Goal: Check status: Check status

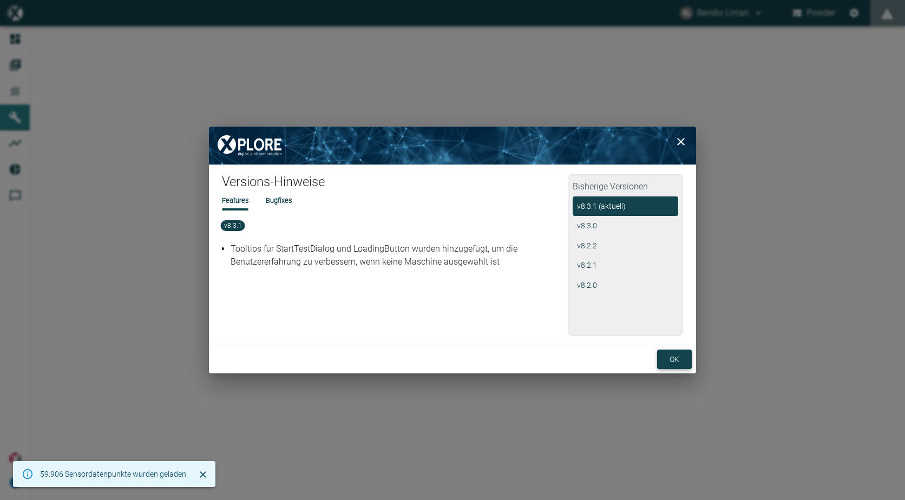
click at [680, 360] on button "ok" at bounding box center [674, 360] width 35 height 20
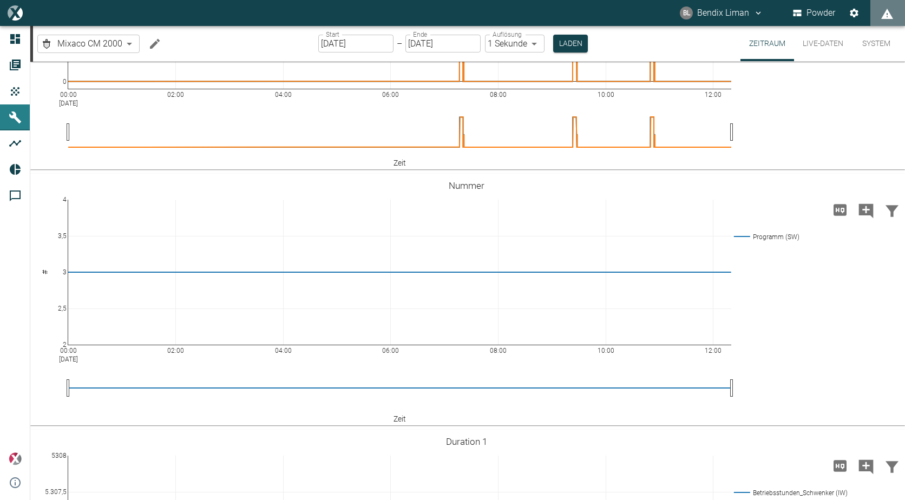
scroll to position [433, 0]
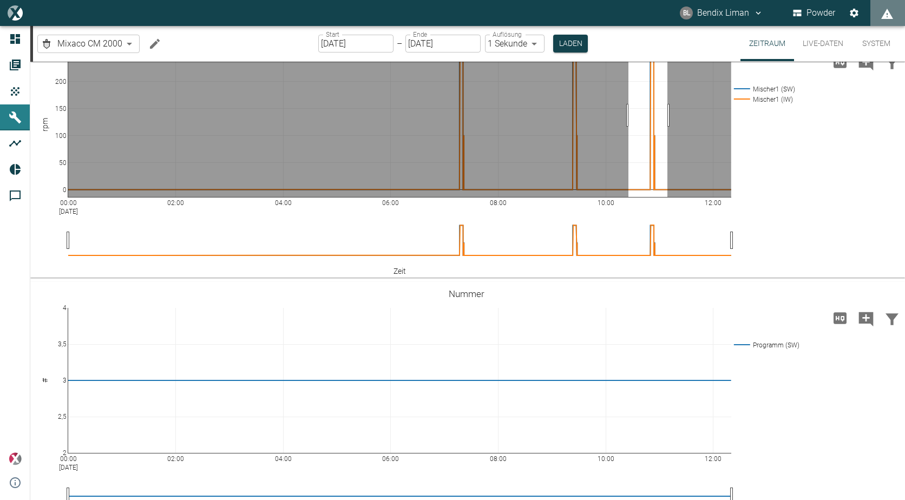
drag, startPoint x: 628, startPoint y: 231, endPoint x: 668, endPoint y: 229, distance: 39.6
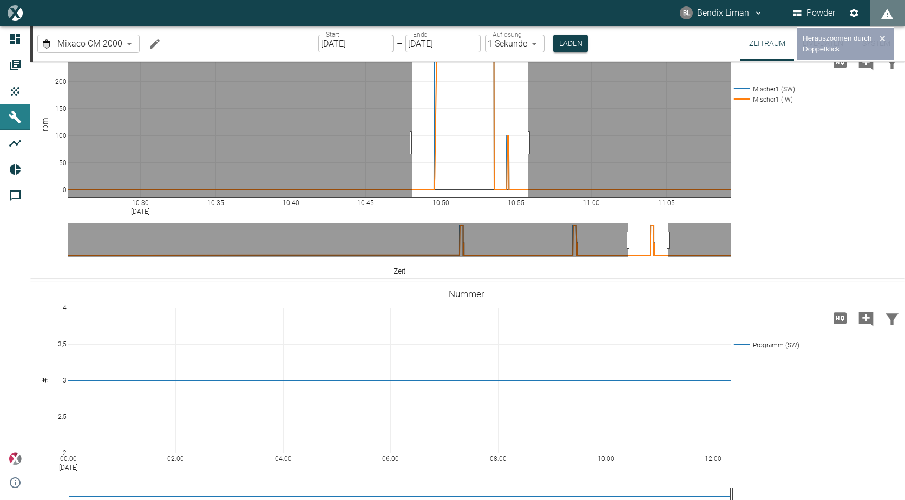
drag, startPoint x: 412, startPoint y: 259, endPoint x: 529, endPoint y: 265, distance: 117.0
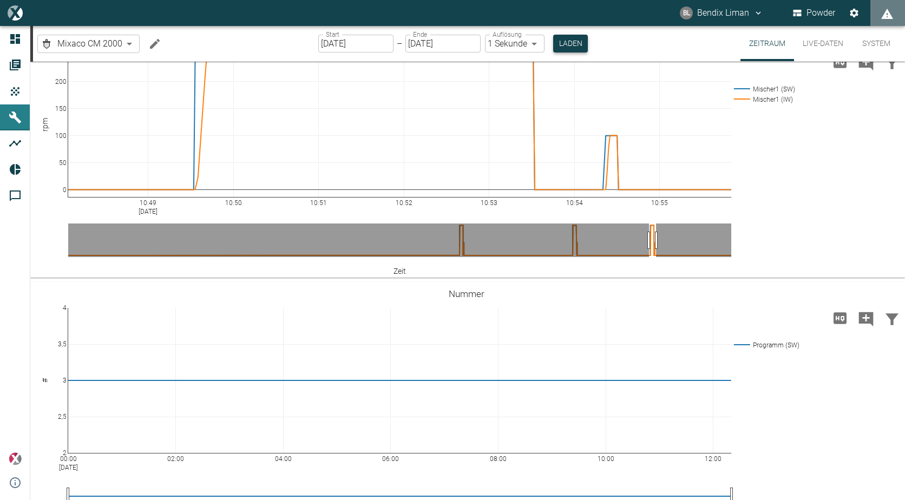
click at [571, 42] on button "Laden" at bounding box center [570, 44] width 35 height 18
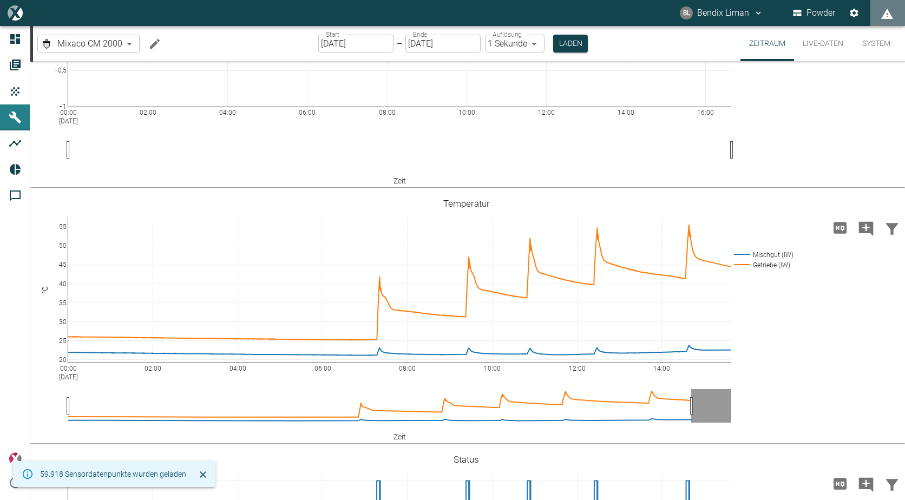
scroll to position [45, 0]
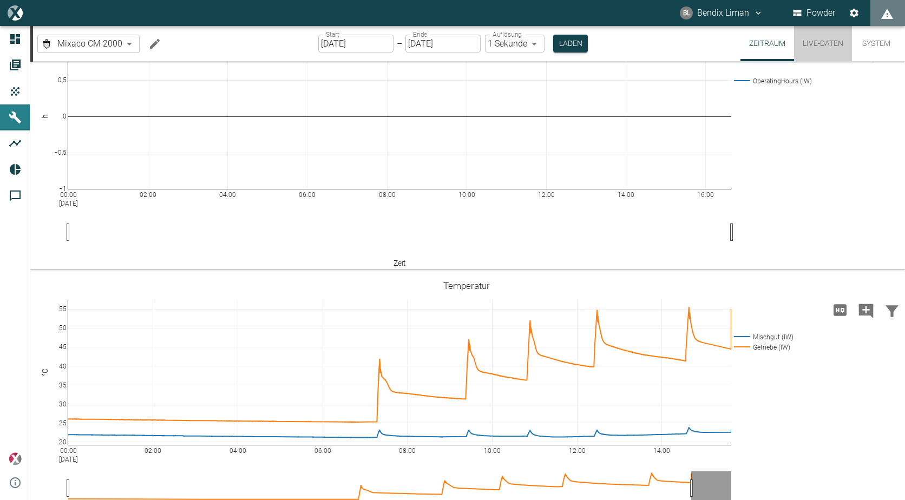
click at [832, 45] on button "Live-Daten" at bounding box center [823, 43] width 58 height 35
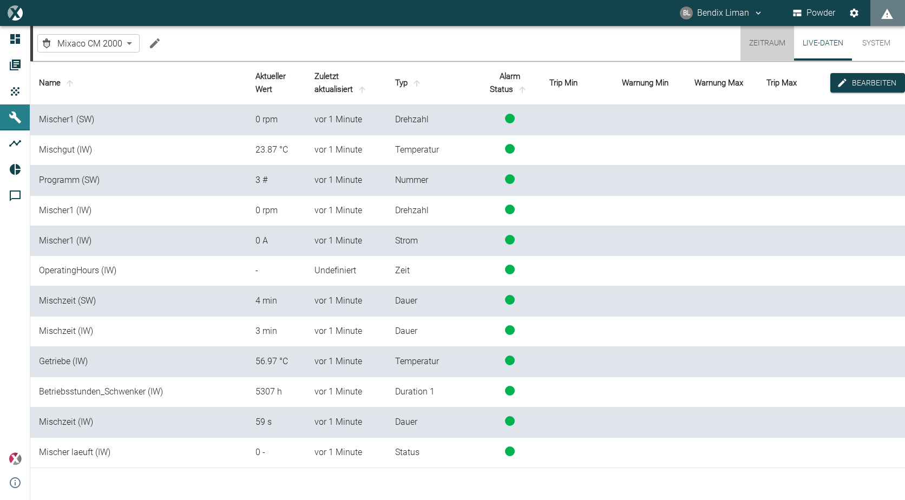
click at [774, 43] on button "Zeitraum" at bounding box center [767, 43] width 54 height 35
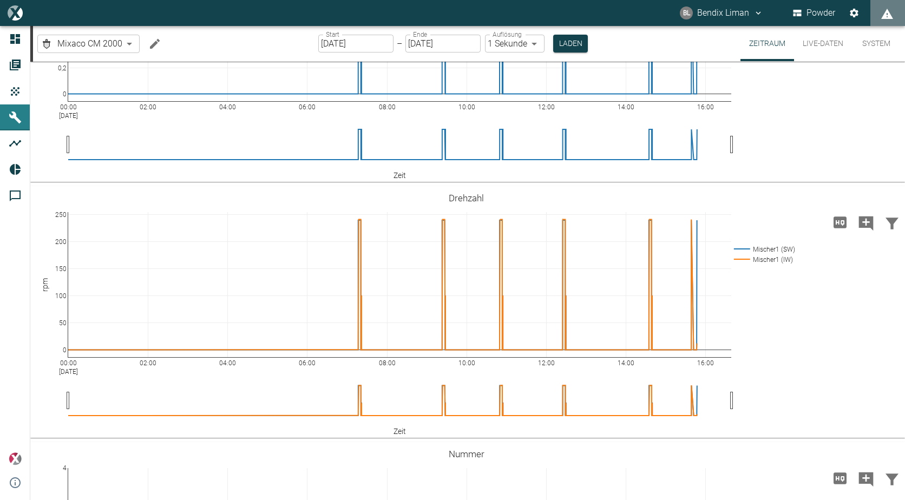
scroll to position [649, 0]
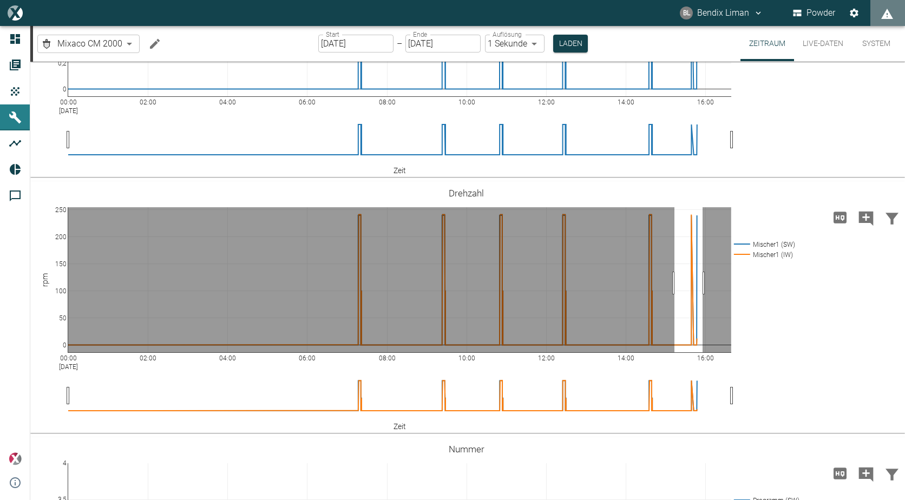
drag, startPoint x: 674, startPoint y: 283, endPoint x: 702, endPoint y: 278, distance: 28.7
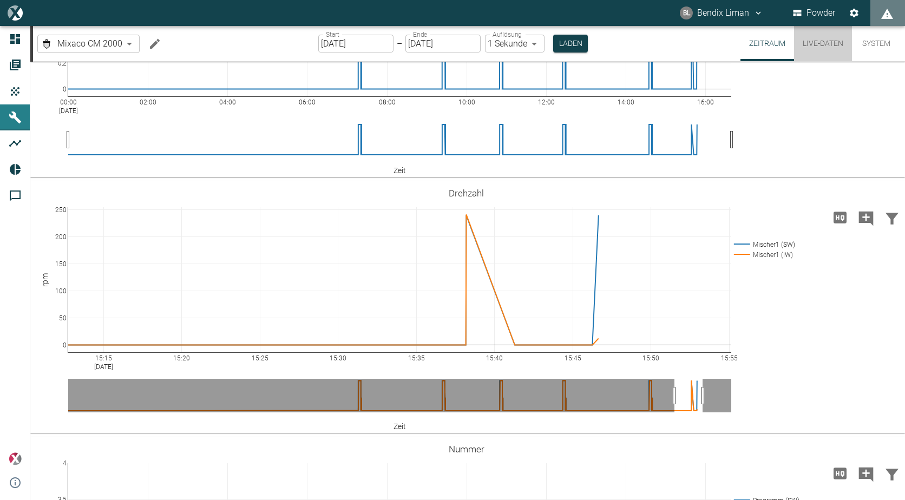
click at [839, 43] on button "Live-Daten" at bounding box center [823, 43] width 58 height 35
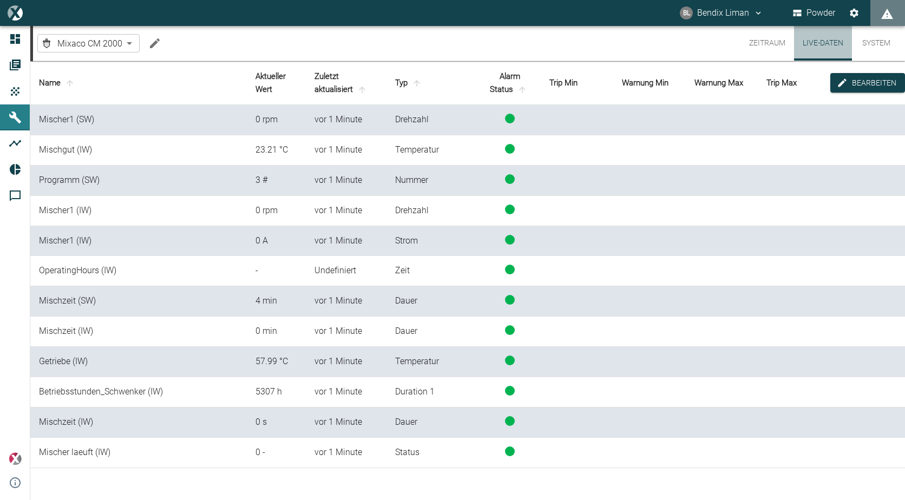
click at [808, 44] on button "Live-Daten" at bounding box center [823, 43] width 58 height 35
click at [753, 43] on button "Zeitraum" at bounding box center [767, 43] width 54 height 35
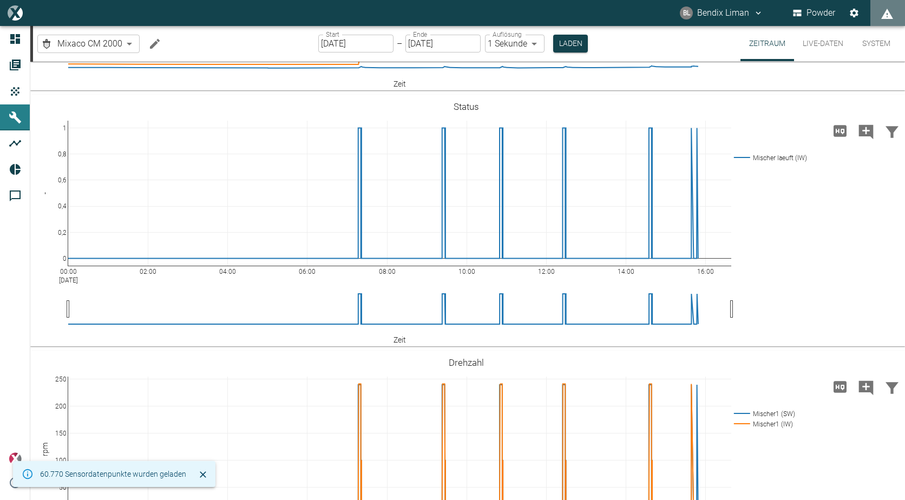
scroll to position [433, 0]
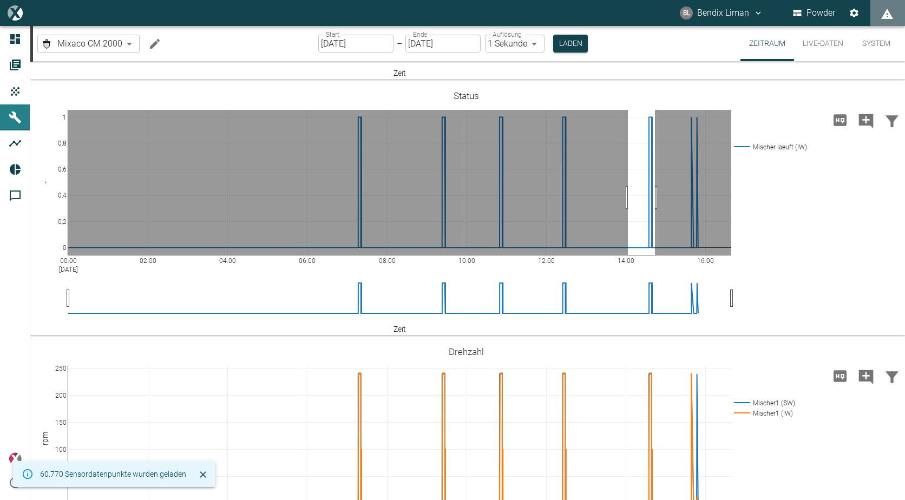
drag, startPoint x: 628, startPoint y: 255, endPoint x: 655, endPoint y: 255, distance: 27.1
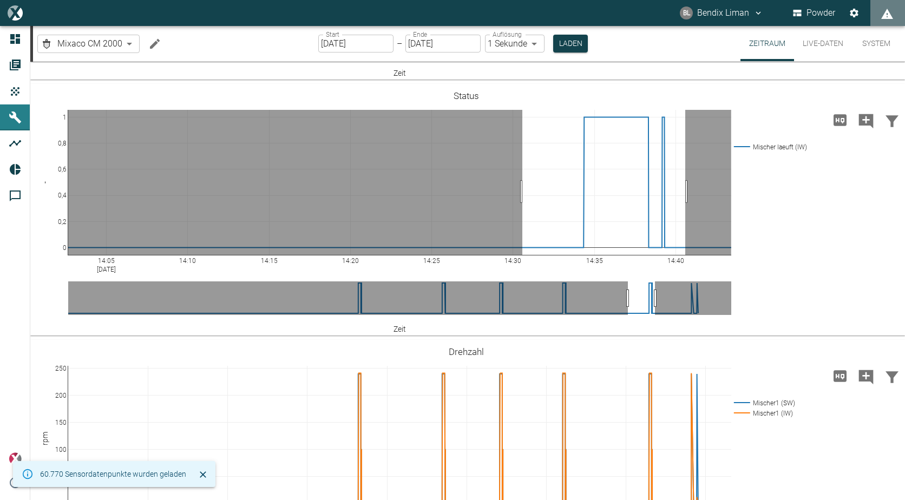
drag, startPoint x: 522, startPoint y: 249, endPoint x: 685, endPoint y: 245, distance: 162.9
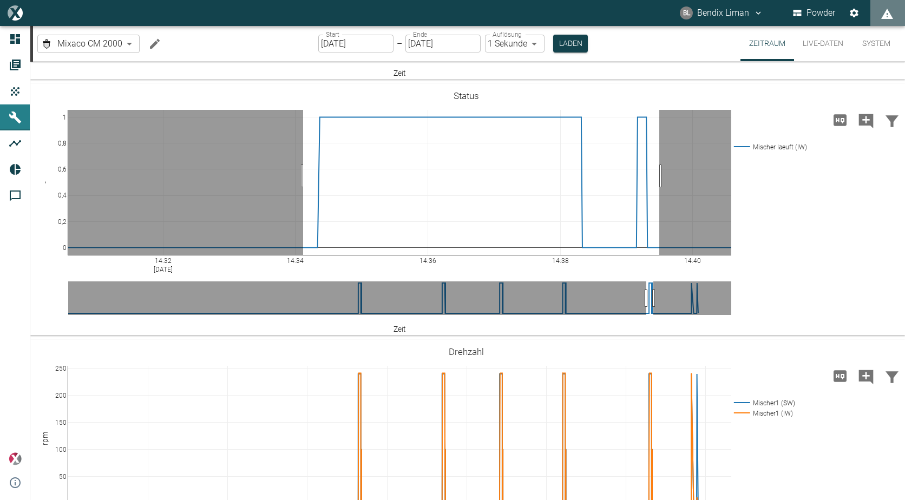
drag, startPoint x: 659, startPoint y: 234, endPoint x: 303, endPoint y: 240, distance: 356.1
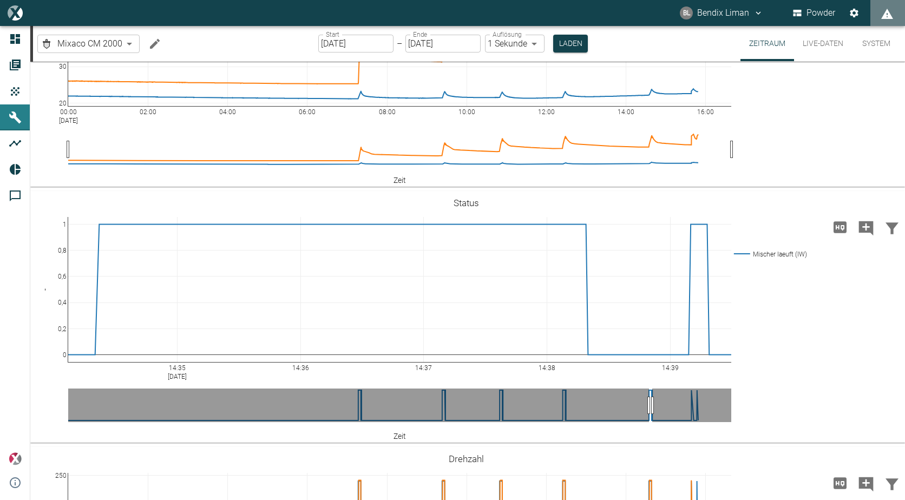
scroll to position [325, 0]
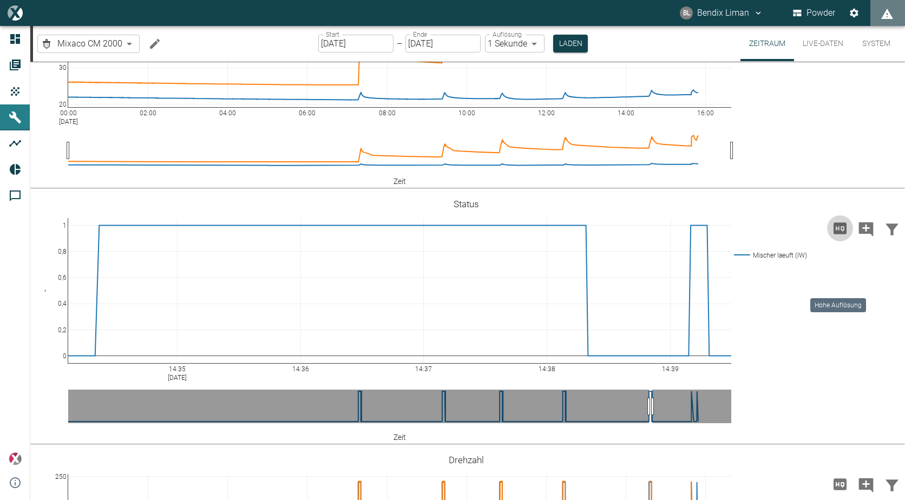
click at [840, 234] on icon "Hohe Auflösung" at bounding box center [839, 227] width 13 height 11
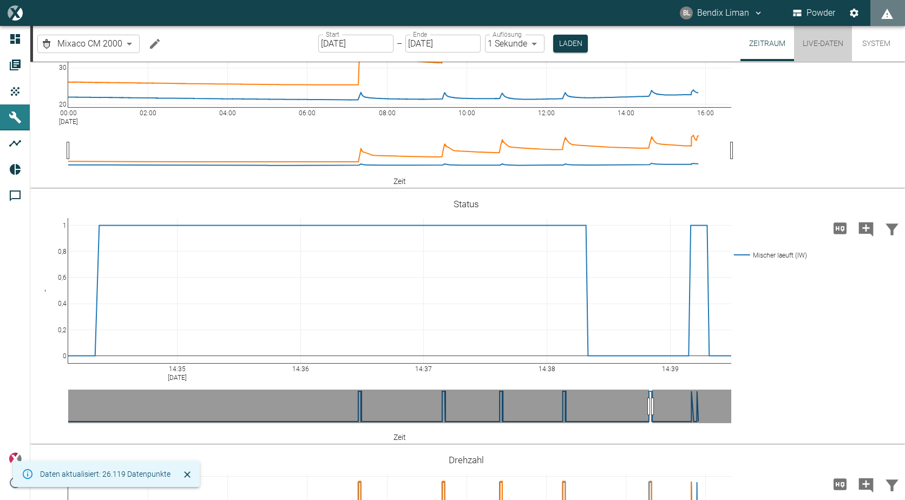
click at [820, 42] on button "Live-Daten" at bounding box center [823, 43] width 58 height 35
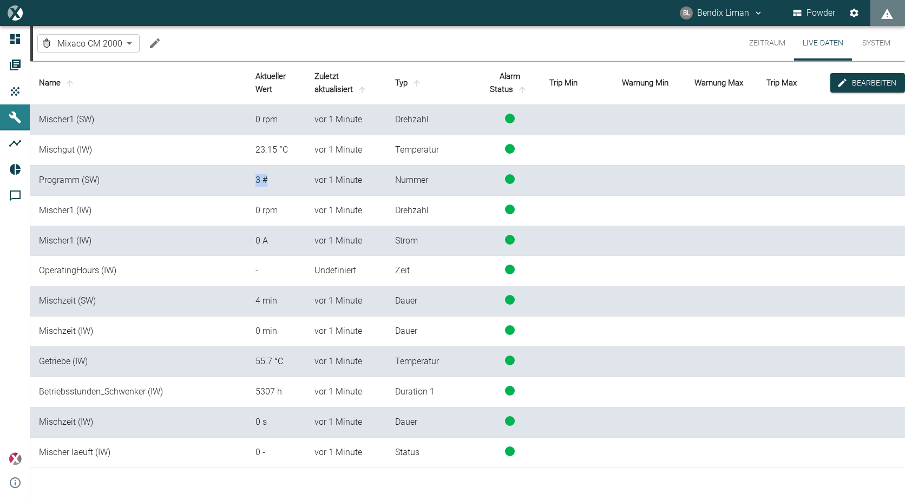
drag, startPoint x: 257, startPoint y: 179, endPoint x: 268, endPoint y: 180, distance: 11.4
click at [268, 180] on div "3 #" at bounding box center [276, 180] width 42 height 12
drag, startPoint x: 262, startPoint y: 299, endPoint x: 383, endPoint y: 306, distance: 120.4
click at [383, 306] on tr "Mischzeit (SW) 4 min vor 1 Minute [PERSON_NAME]" at bounding box center [467, 301] width 874 height 30
click at [616, 299] on td at bounding box center [649, 301] width 73 height 30
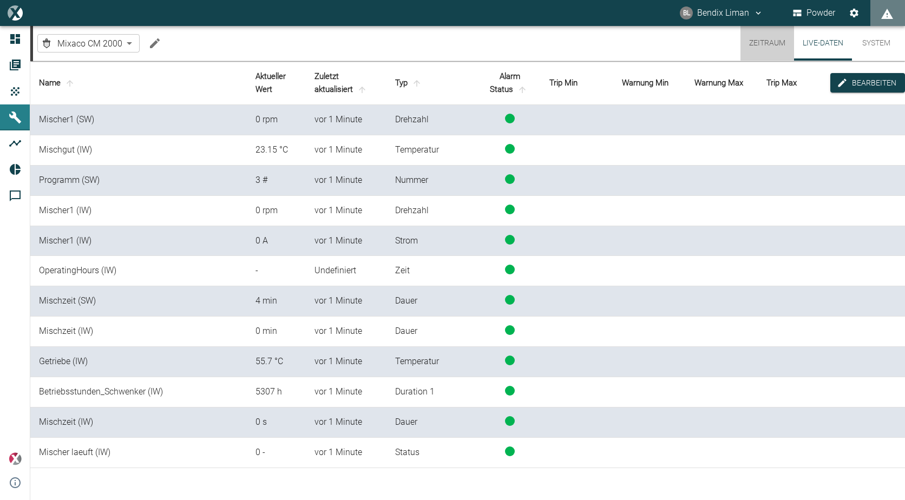
click at [767, 38] on button "Zeitraum" at bounding box center [767, 43] width 54 height 35
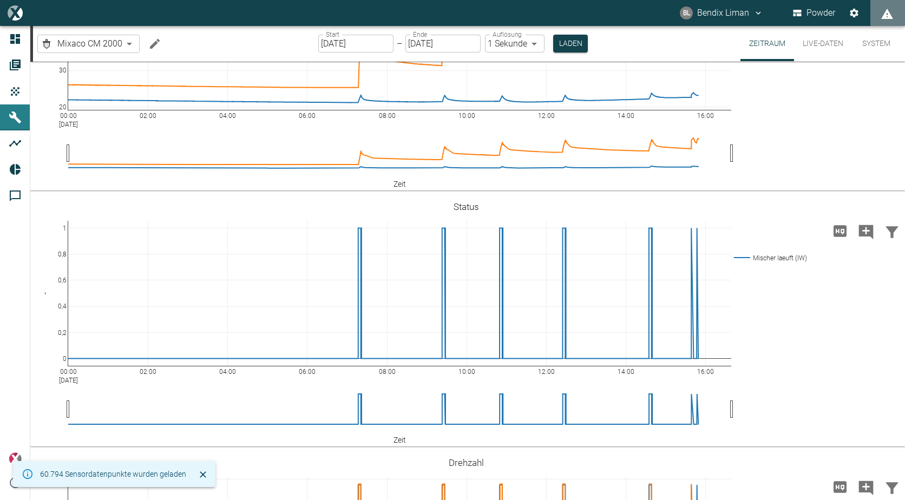
scroll to position [379, 0]
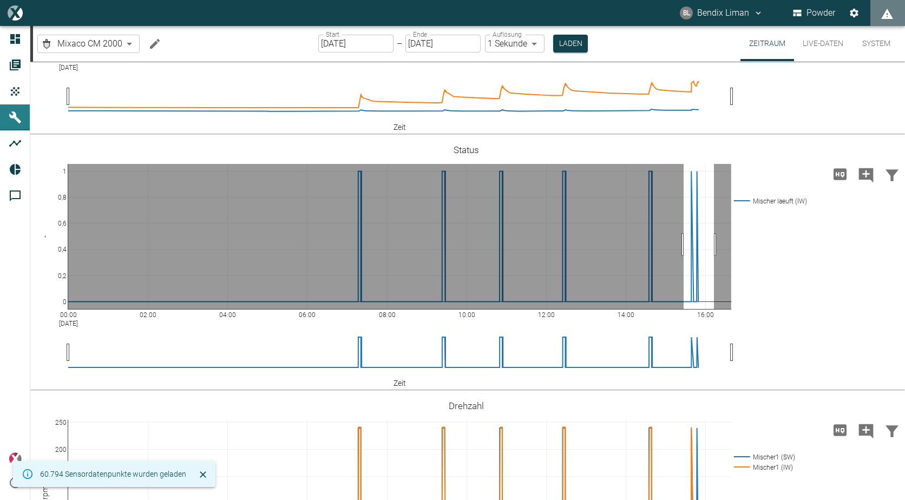
drag, startPoint x: 683, startPoint y: 302, endPoint x: 714, endPoint y: 302, distance: 30.3
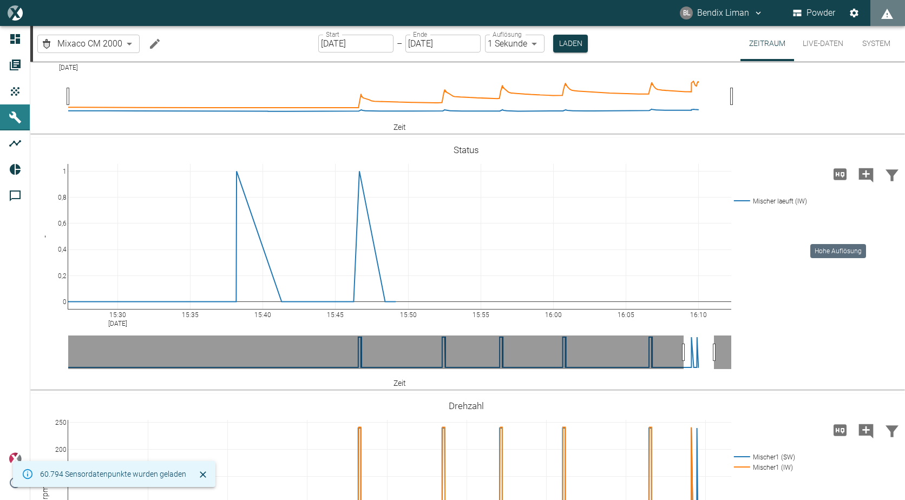
click at [836, 183] on icon "Hohe Auflösung" at bounding box center [839, 174] width 17 height 17
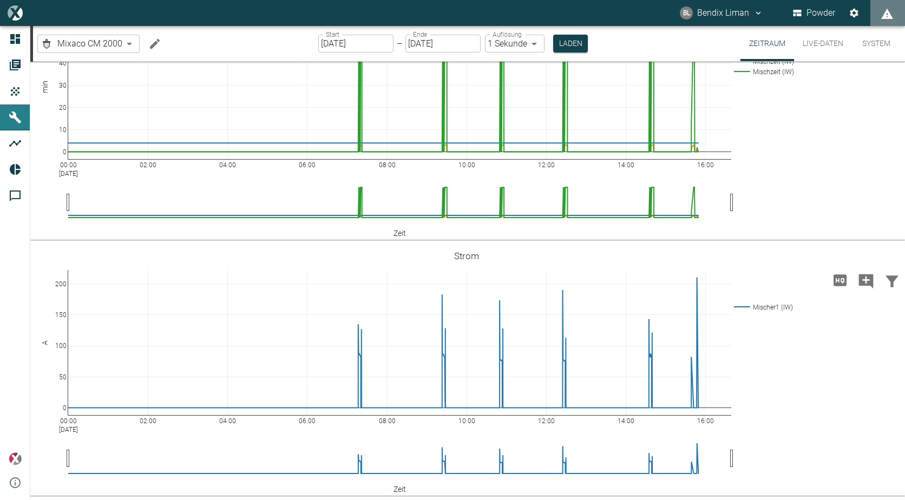
scroll to position [1610, 0]
click at [831, 274] on icon "Hohe Auflösung" at bounding box center [839, 280] width 17 height 17
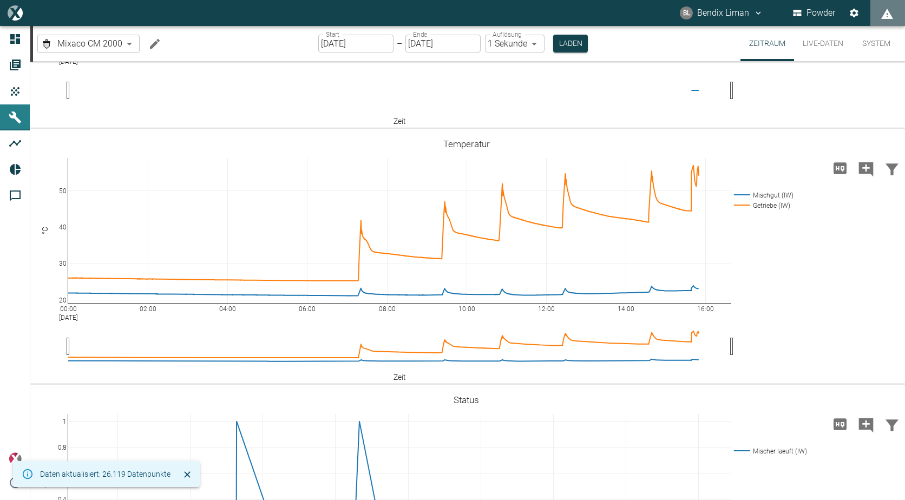
scroll to position [216, 0]
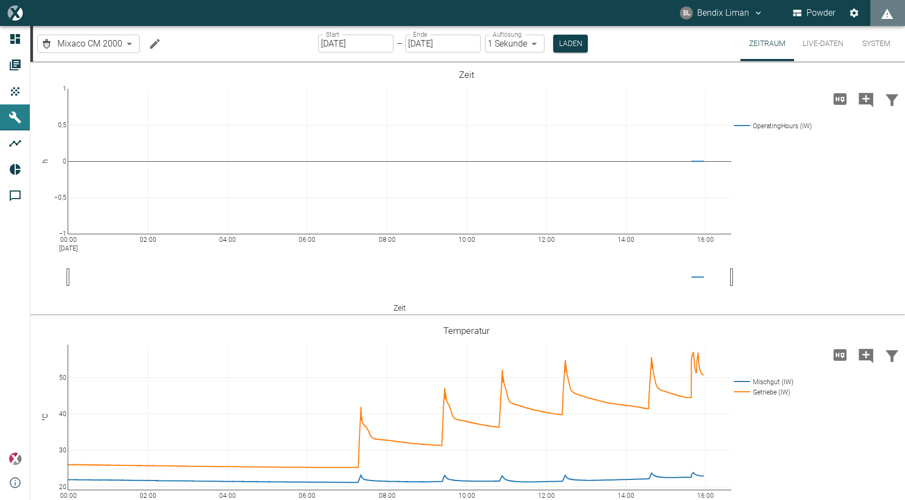
scroll to position [216, 0]
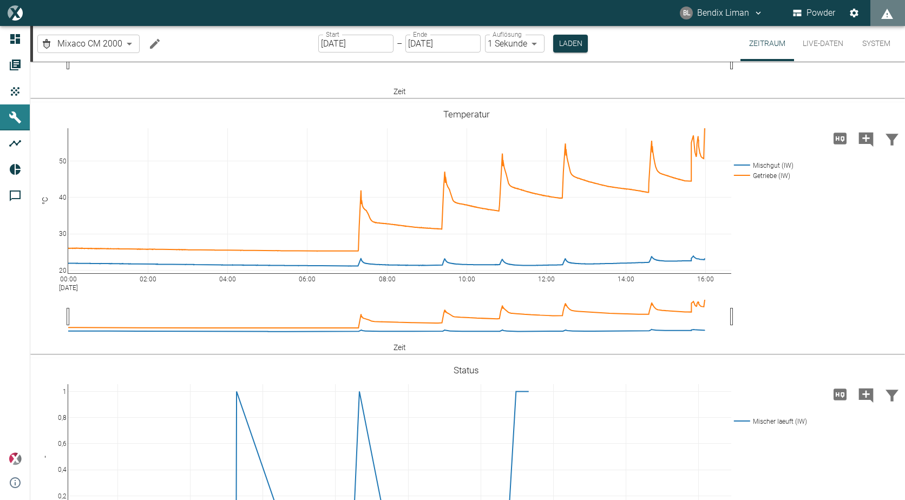
click at [840, 38] on button "Live-Daten" at bounding box center [823, 43] width 58 height 35
